Goal: Navigation & Orientation: Find specific page/section

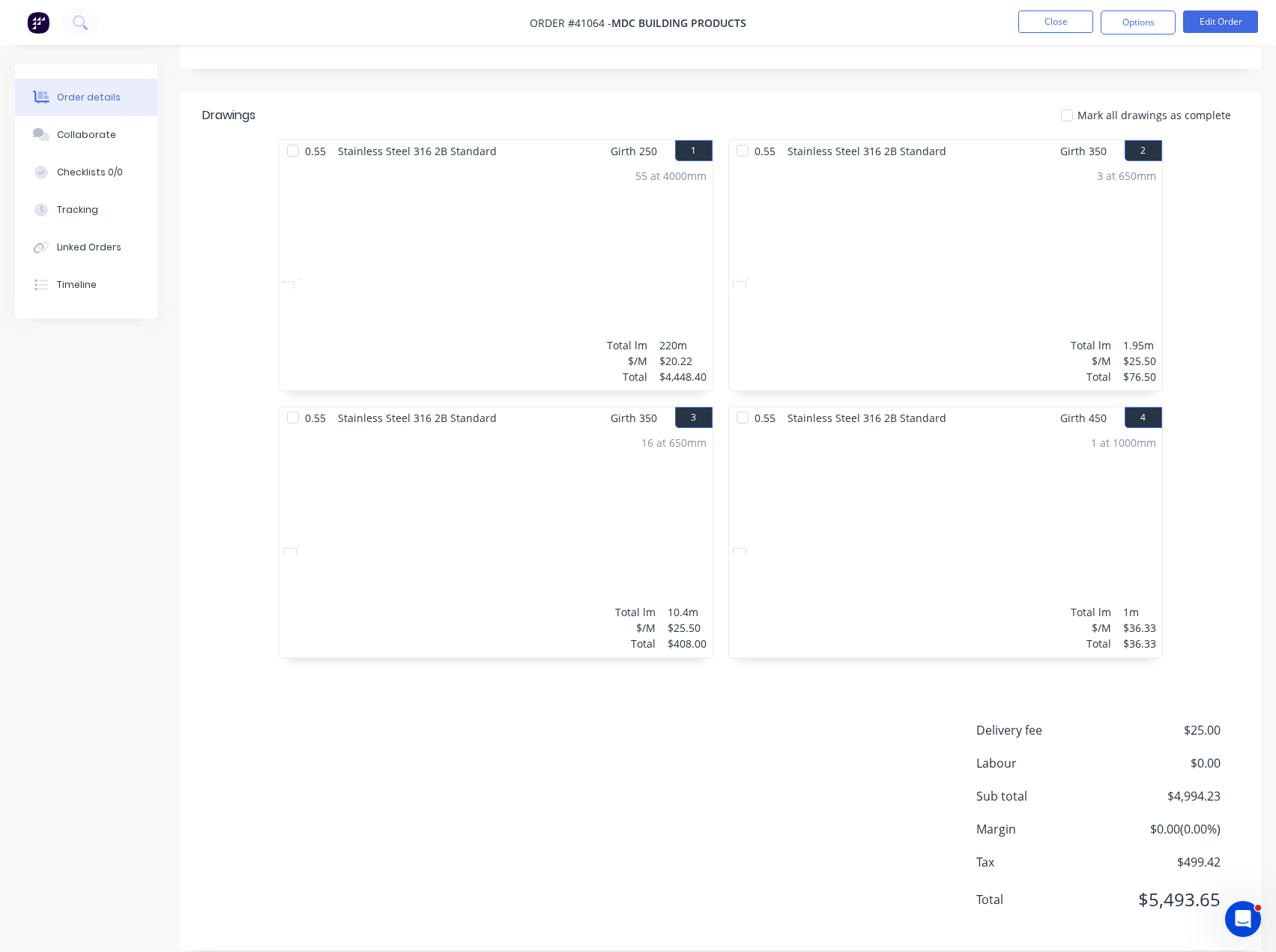
scroll to position [367, 0]
click at [1066, 28] on button "Close" at bounding box center [1056, 22] width 75 height 23
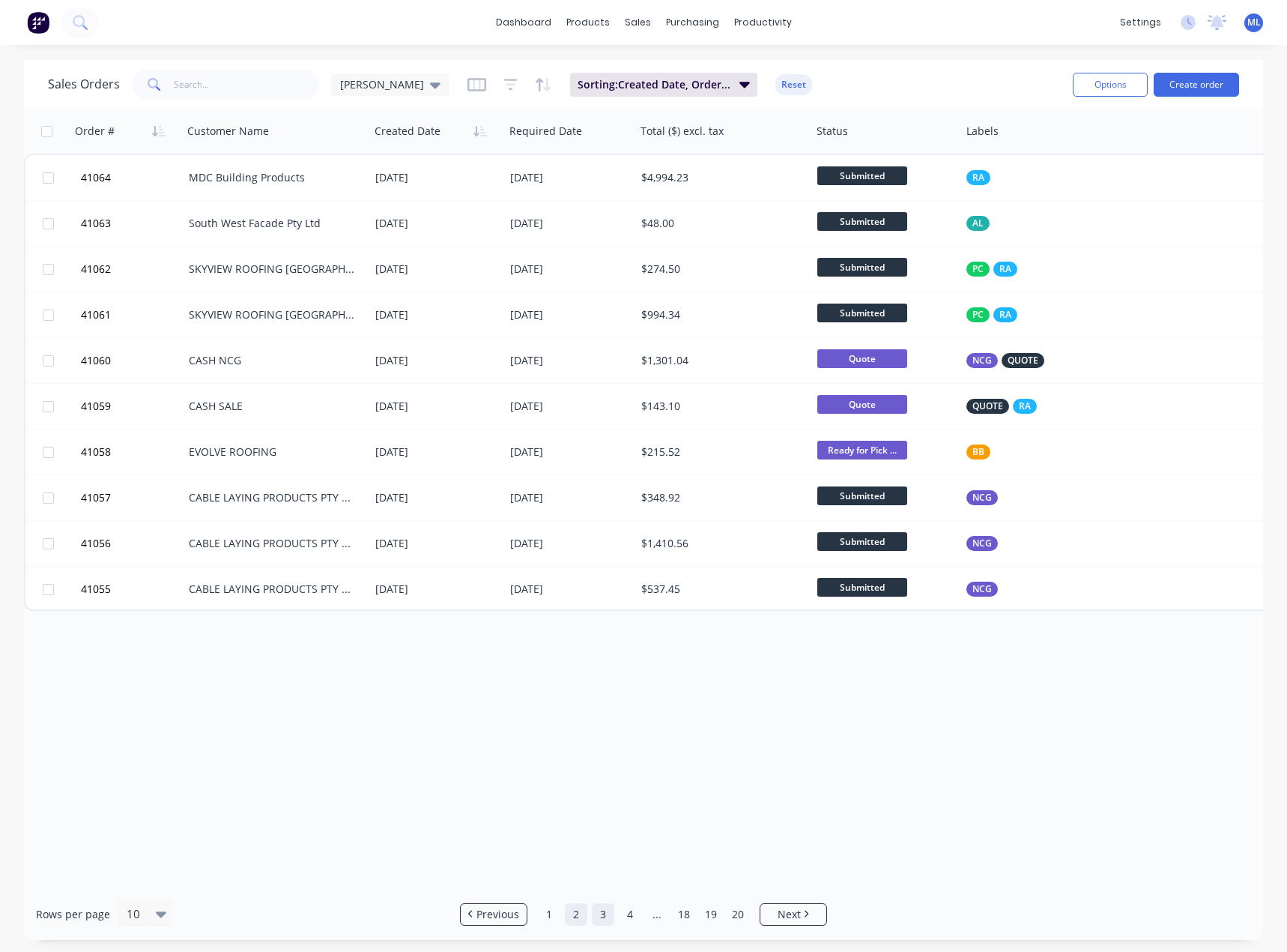
click at [607, 921] on link "3" at bounding box center [603, 914] width 23 height 23
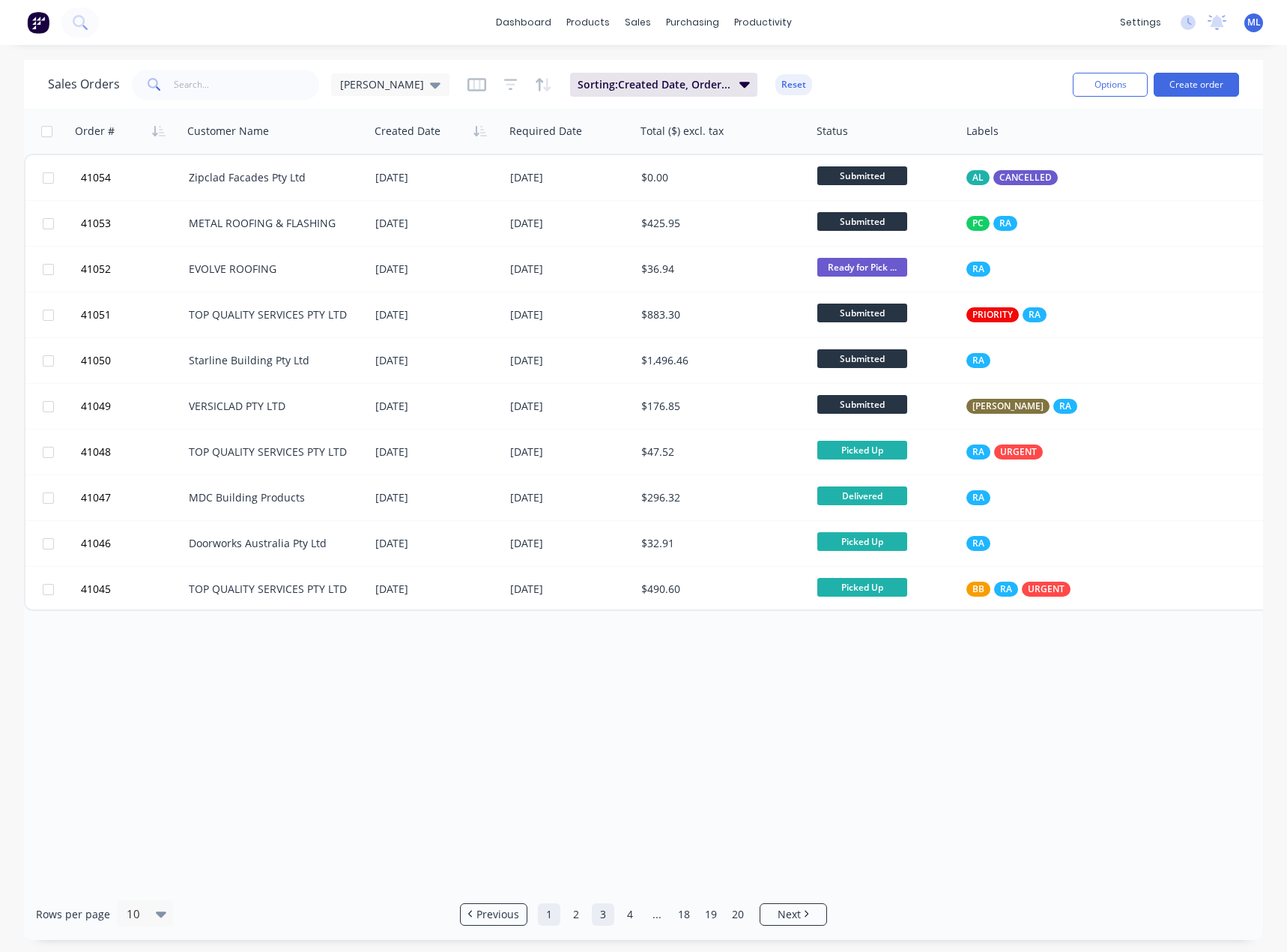
click at [555, 917] on link "1" at bounding box center [549, 914] width 23 height 23
